Goal: Transaction & Acquisition: Purchase product/service

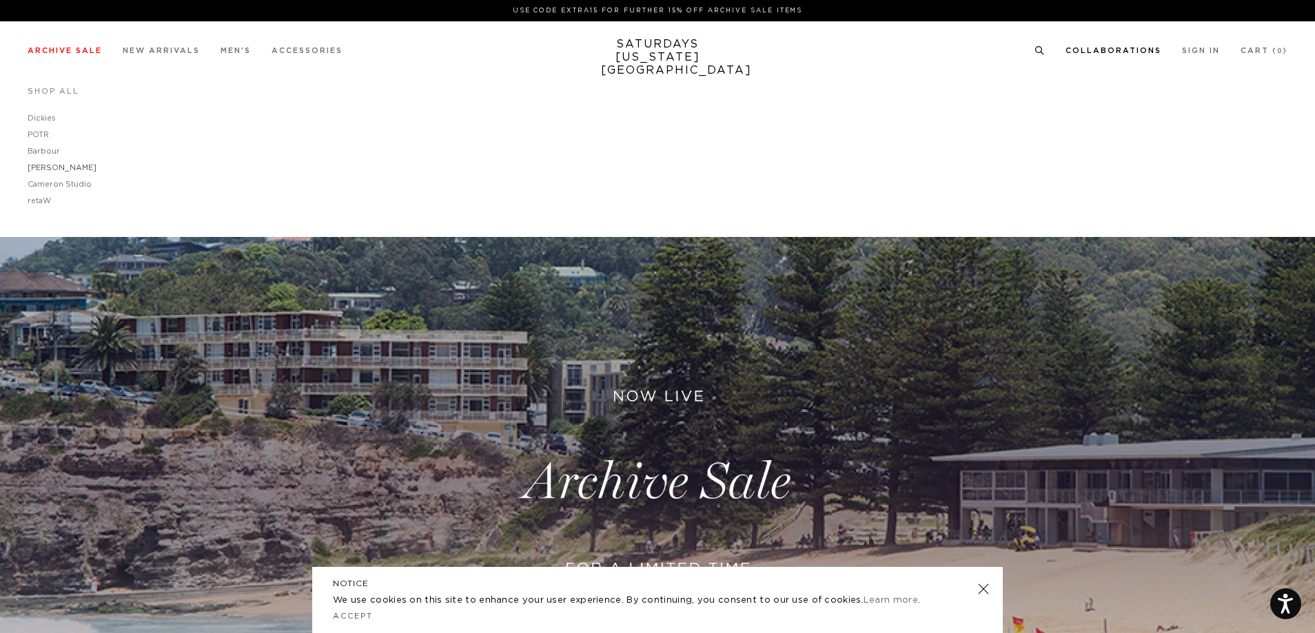
click at [38, 165] on link "[PERSON_NAME]" at bounding box center [62, 168] width 69 height 8
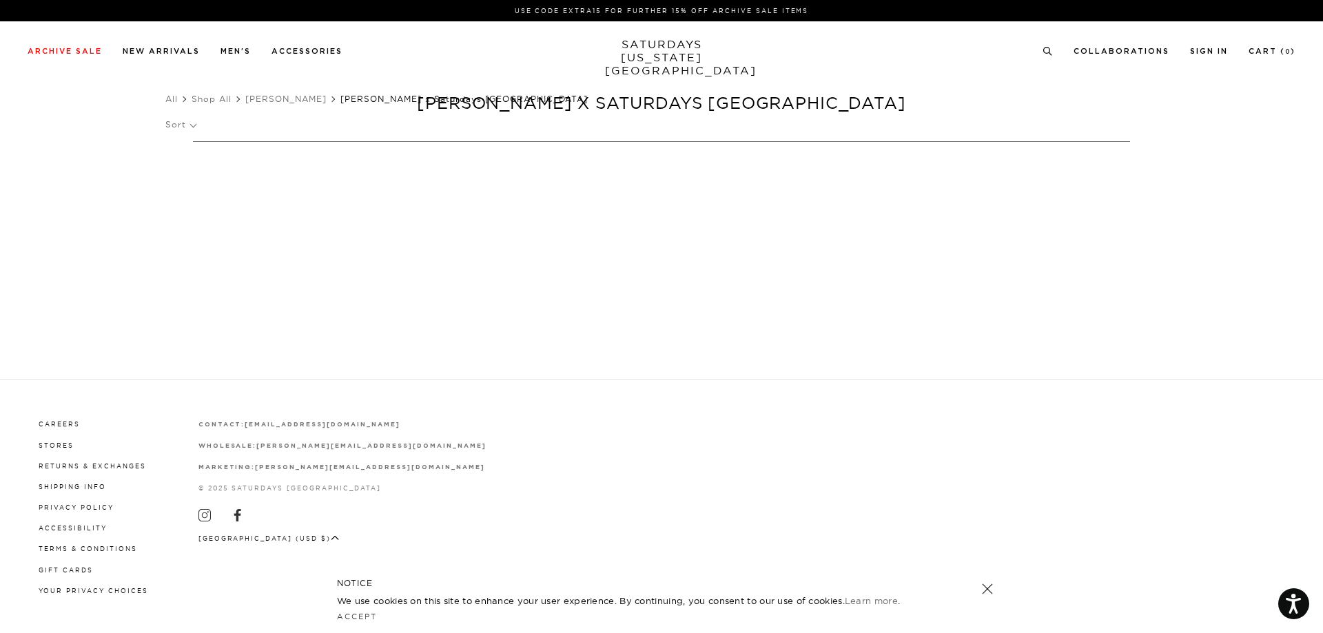
click at [548, 106] on ul "All Shop All Brooks Brooks x Saturdays NYC" at bounding box center [661, 99] width 992 height 14
click at [595, 92] on ul "All Shop All Brooks Brooks x Saturdays NYC" at bounding box center [661, 99] width 992 height 14
drag, startPoint x: 1055, startPoint y: 84, endPoint x: 478, endPoint y: 83, distance: 577.3
click at [478, 83] on div "[PERSON_NAME] x Saturdays [GEOGRAPHIC_DATA]" at bounding box center [661, 89] width 1323 height 179
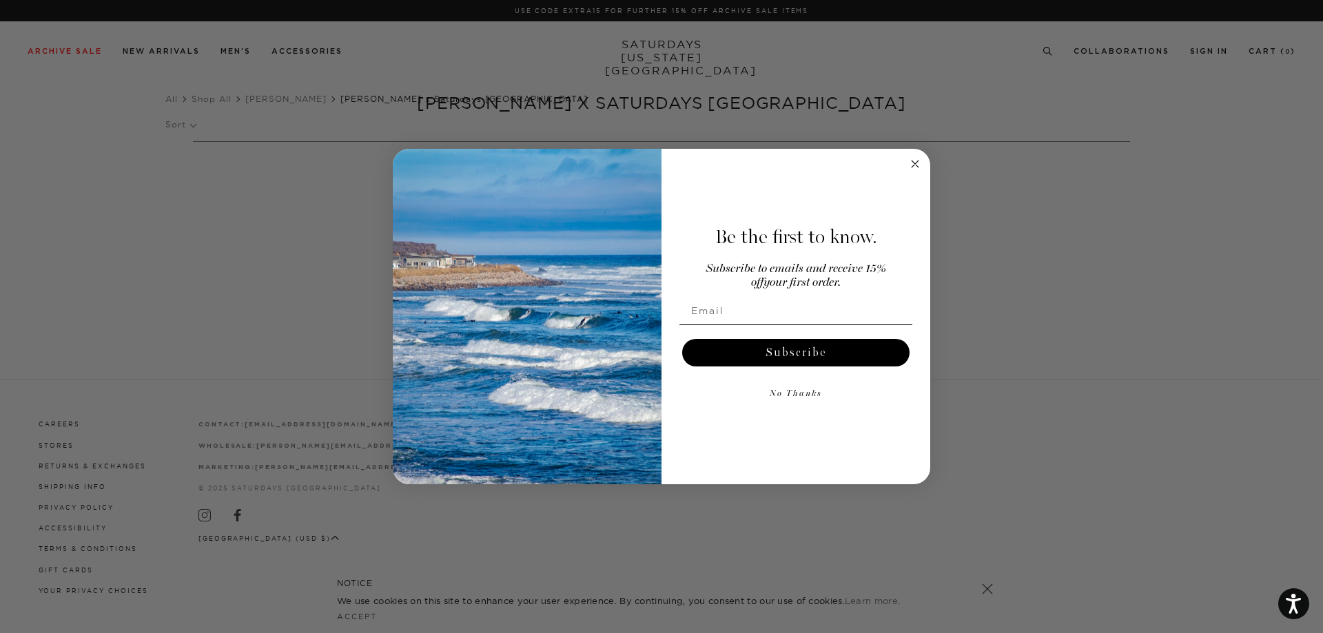
click at [909, 167] on circle "Close dialog" at bounding box center [915, 164] width 16 height 16
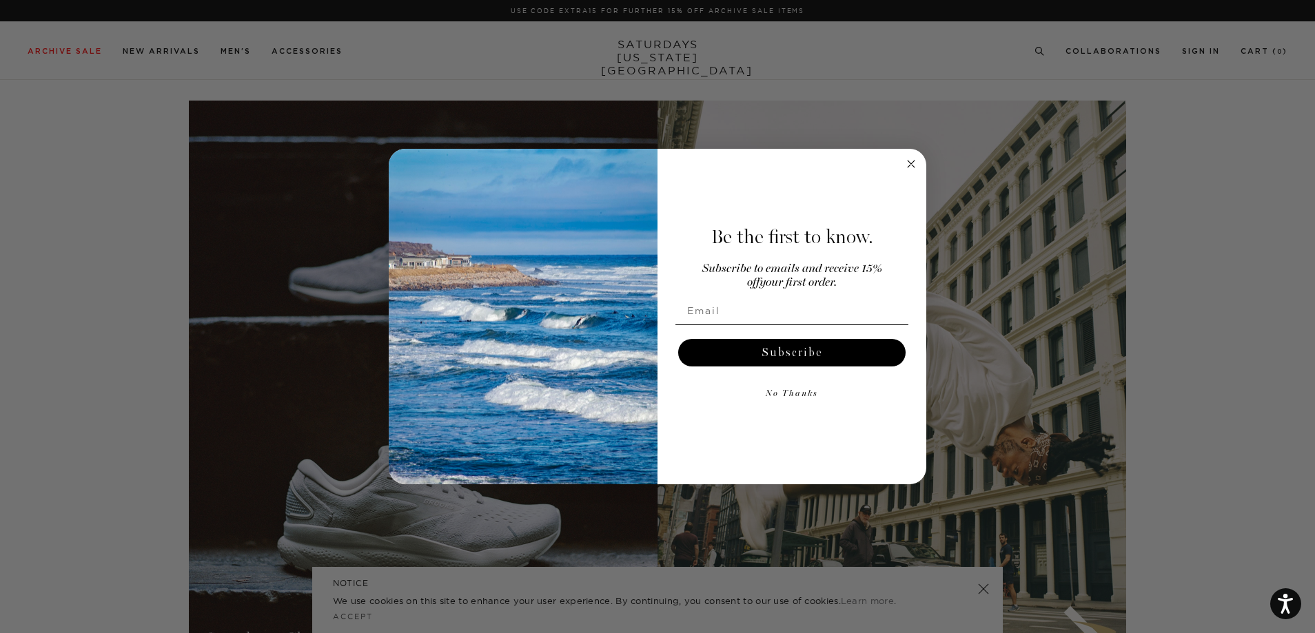
click at [903, 159] on icon "Close dialog" at bounding box center [911, 164] width 17 height 17
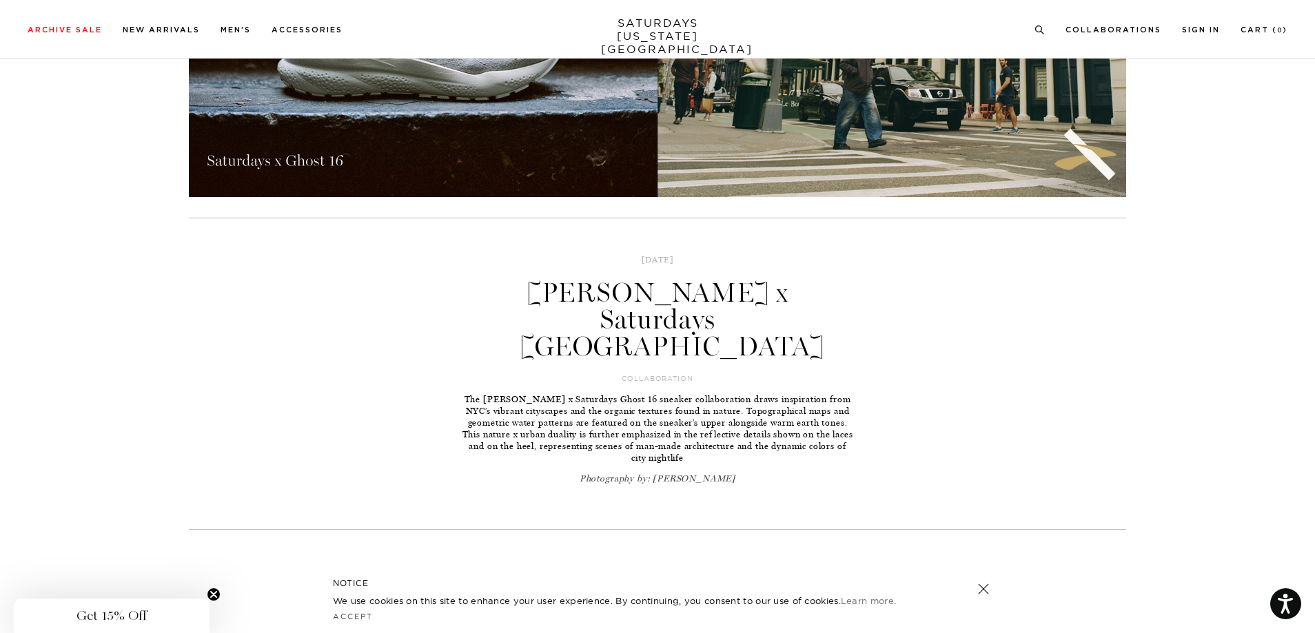
scroll to position [482, 0]
